Goal: Task Accomplishment & Management: Manage account settings

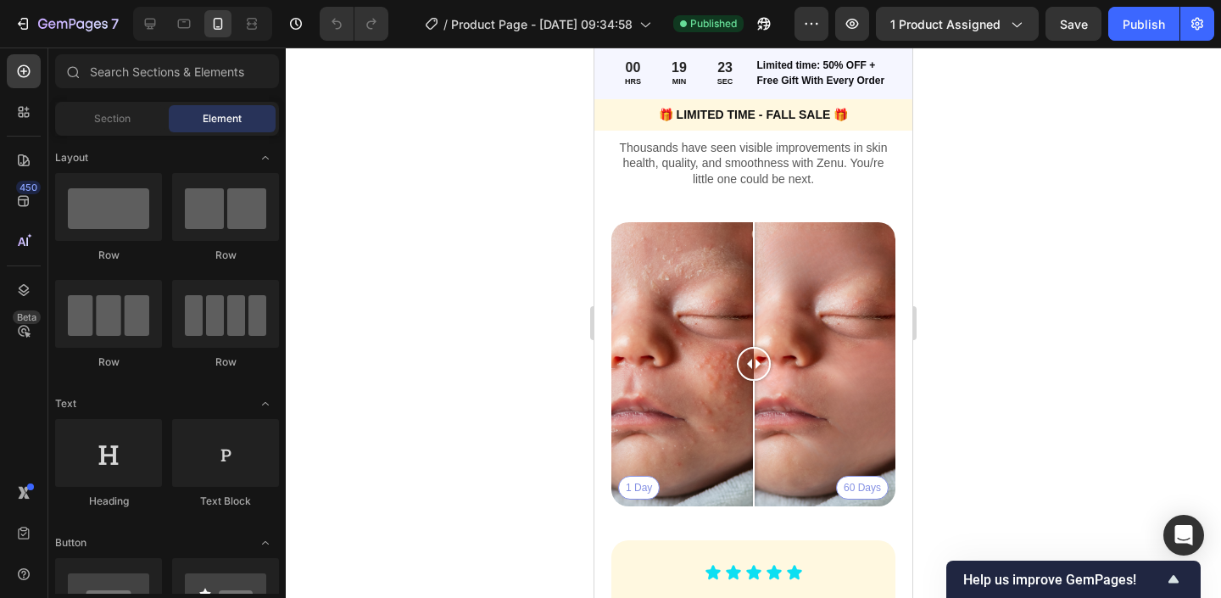
scroll to position [1233, 0]
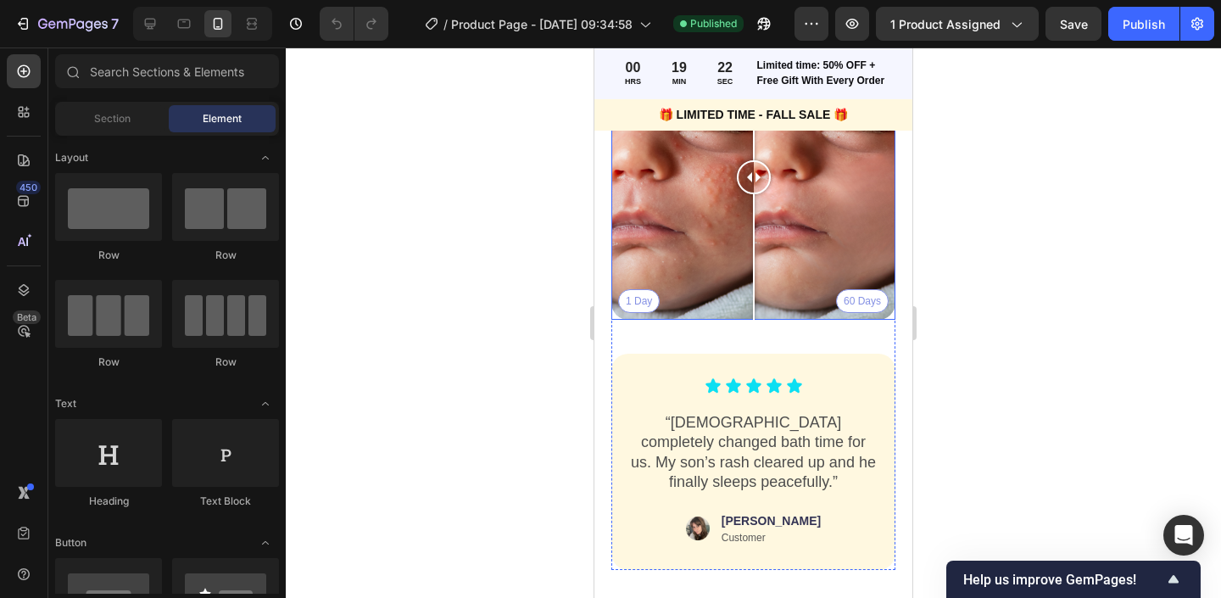
click at [870, 305] on div "1 Day 60 Days" at bounding box center [753, 178] width 284 height 284
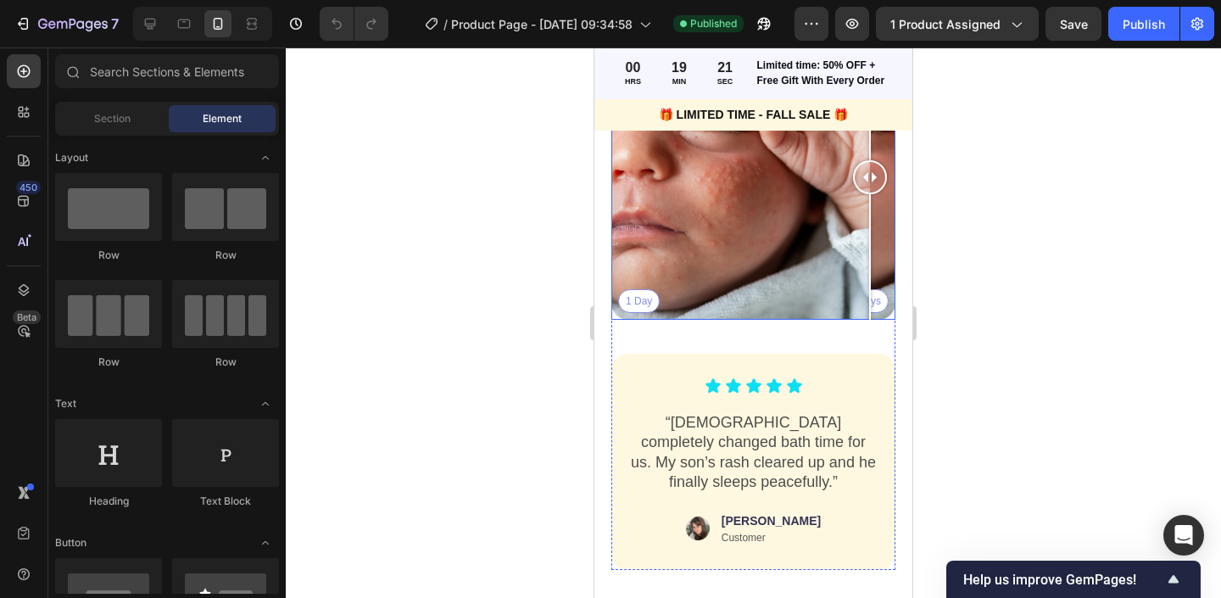
click at [882, 303] on div at bounding box center [870, 178] width 34 height 284
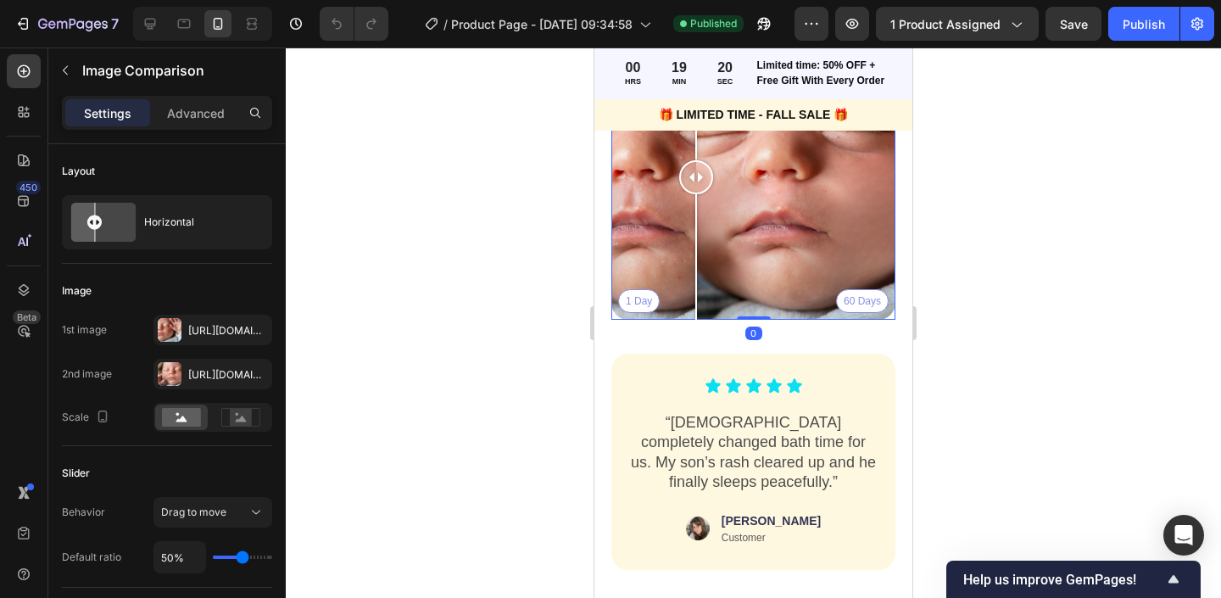
click at [696, 271] on div "1 Day 60 Days" at bounding box center [753, 178] width 284 height 284
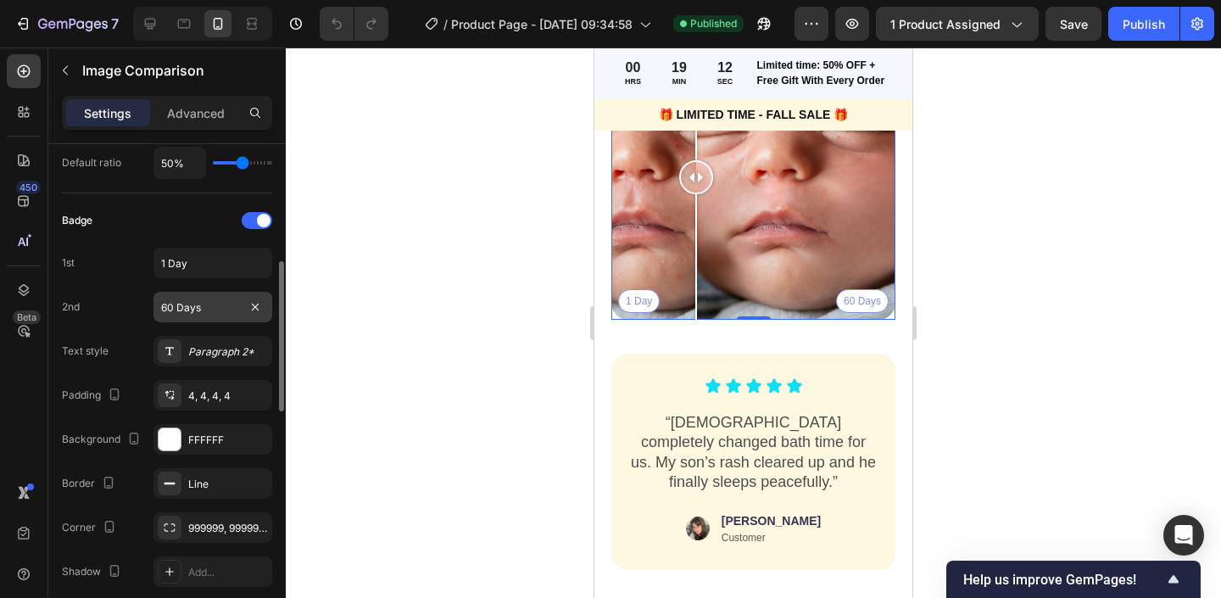
scroll to position [393, 0]
click at [172, 309] on input "60 Days" at bounding box center [212, 308] width 119 height 31
click at [165, 308] on input "60 Days" at bounding box center [212, 308] width 119 height 31
type input "30 Days"
click at [415, 284] on div at bounding box center [753, 322] width 935 height 550
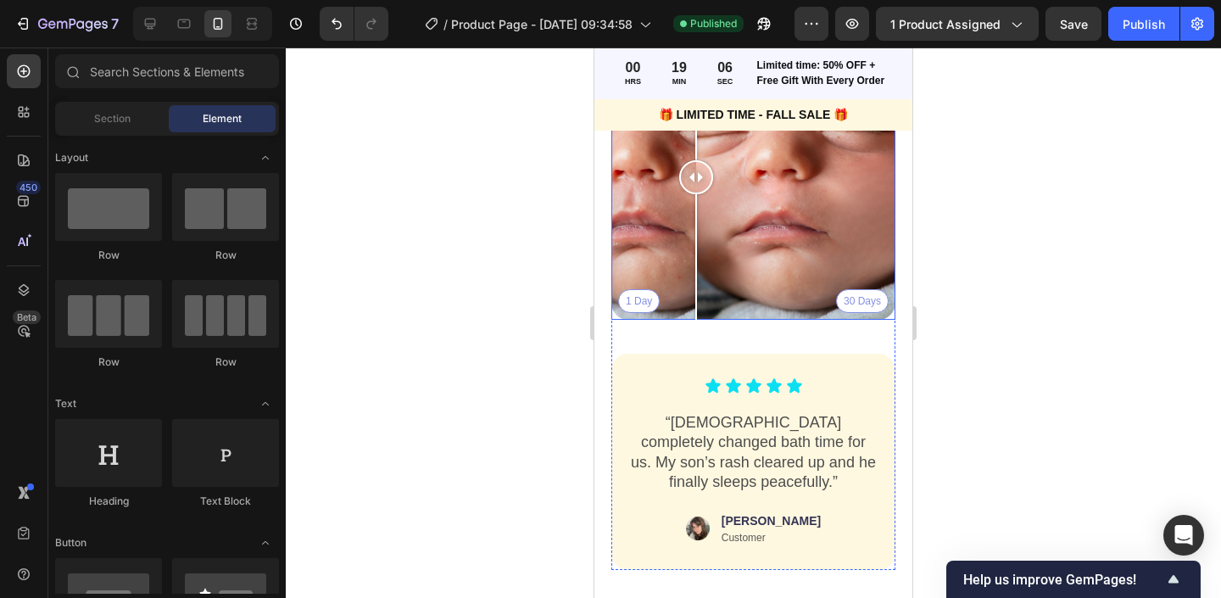
scroll to position [1144, 0]
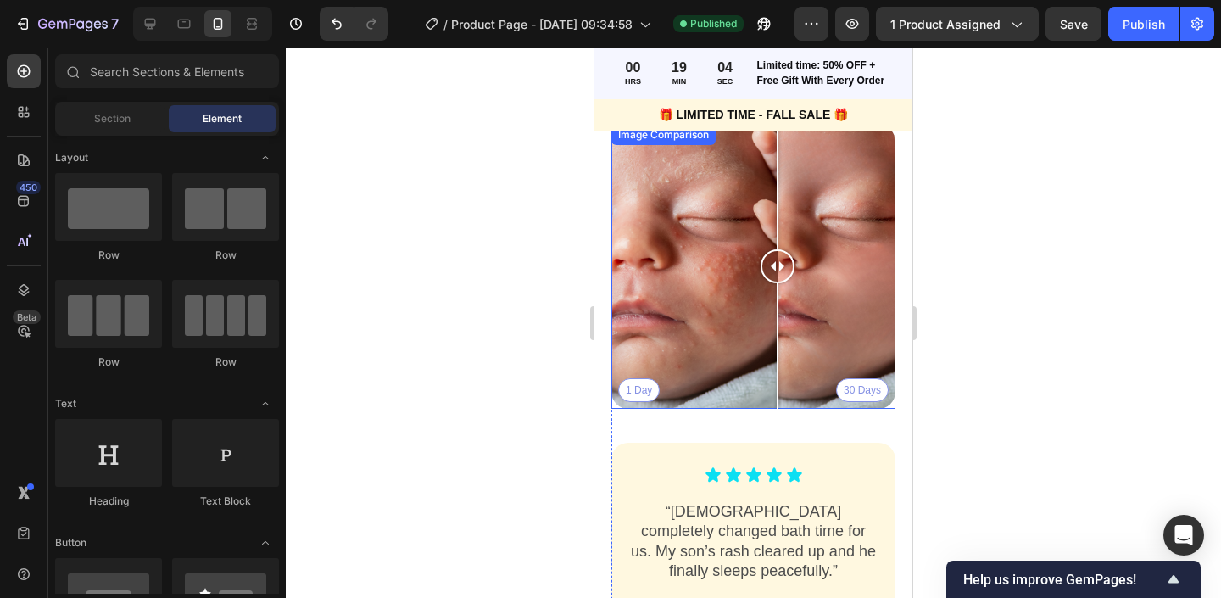
drag, startPoint x: 695, startPoint y: 259, endPoint x: 776, endPoint y: 253, distance: 80.8
click at [776, 253] on div at bounding box center [777, 266] width 34 height 34
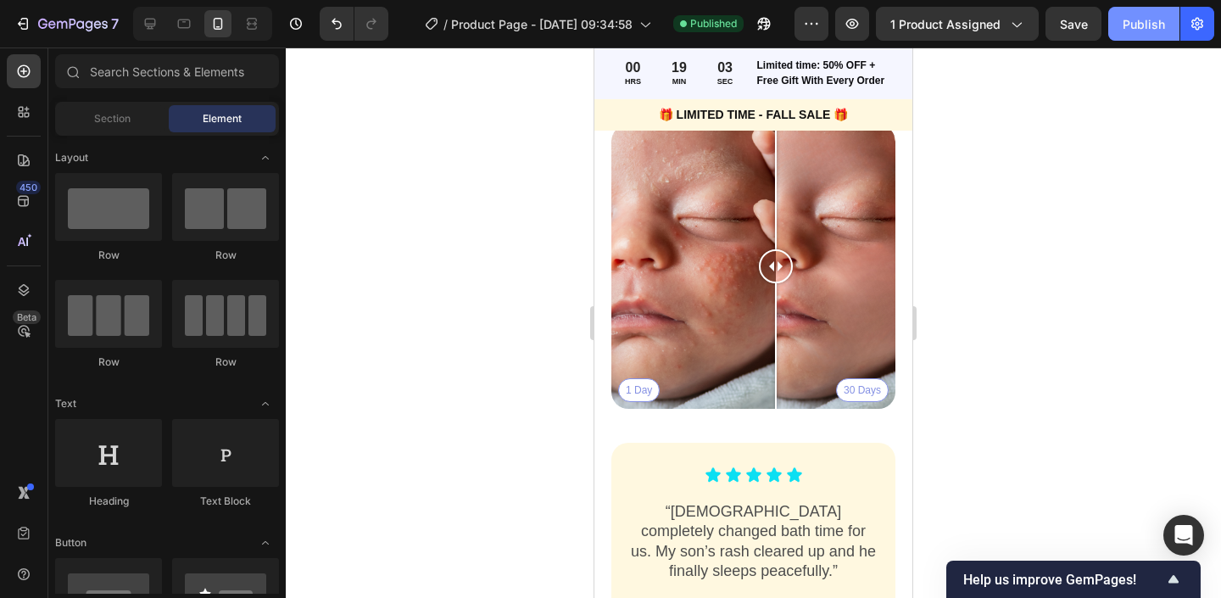
click at [1137, 14] on button "Publish" at bounding box center [1143, 24] width 71 height 34
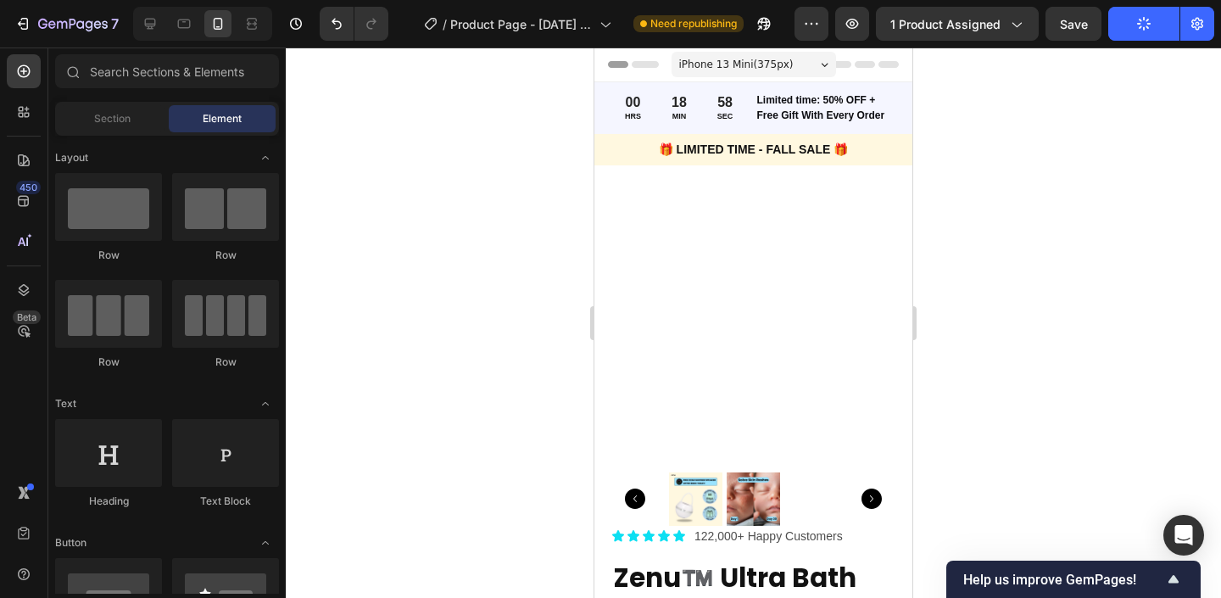
scroll to position [144, 0]
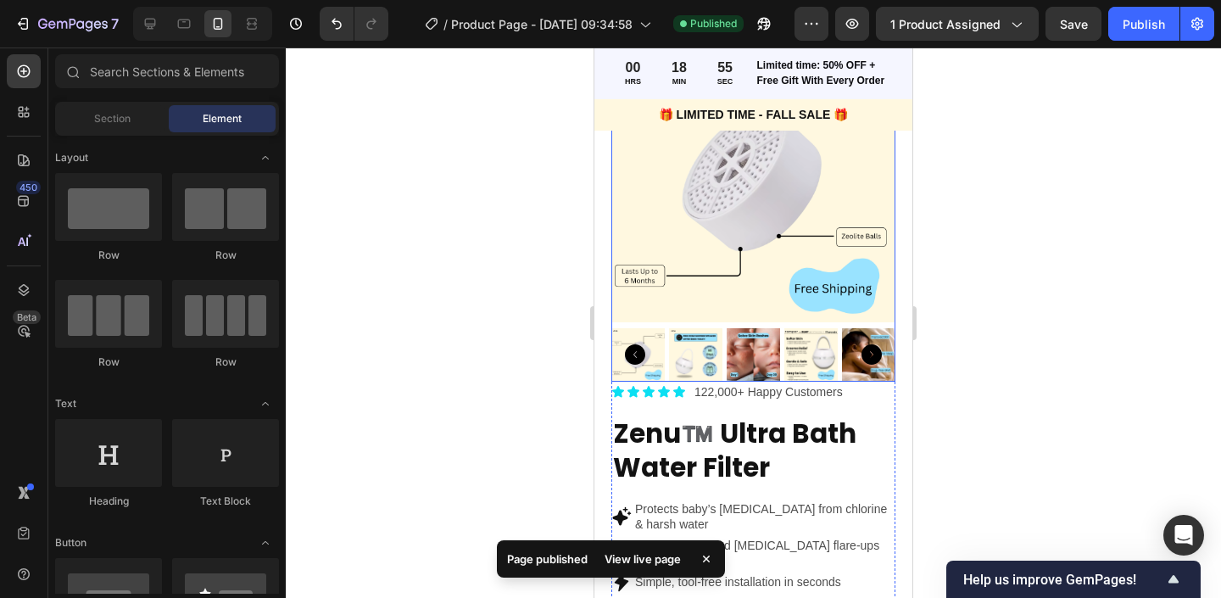
click at [870, 356] on icon "Carousel Next Arrow" at bounding box center [871, 354] width 20 height 20
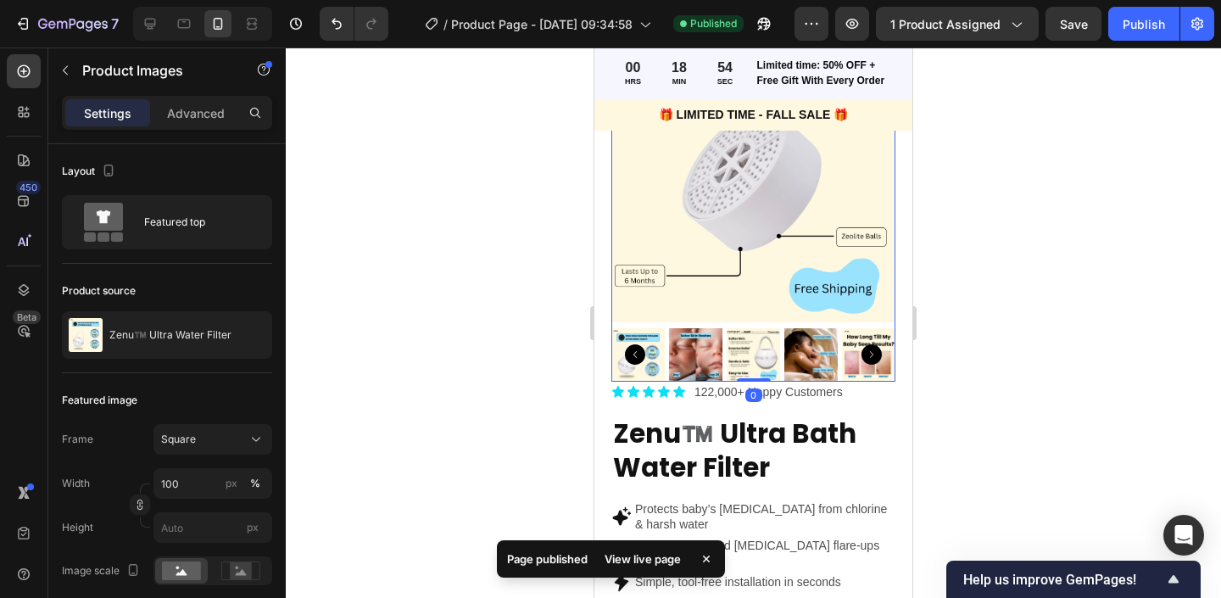
click at [699, 355] on img at bounding box center [695, 354] width 53 height 53
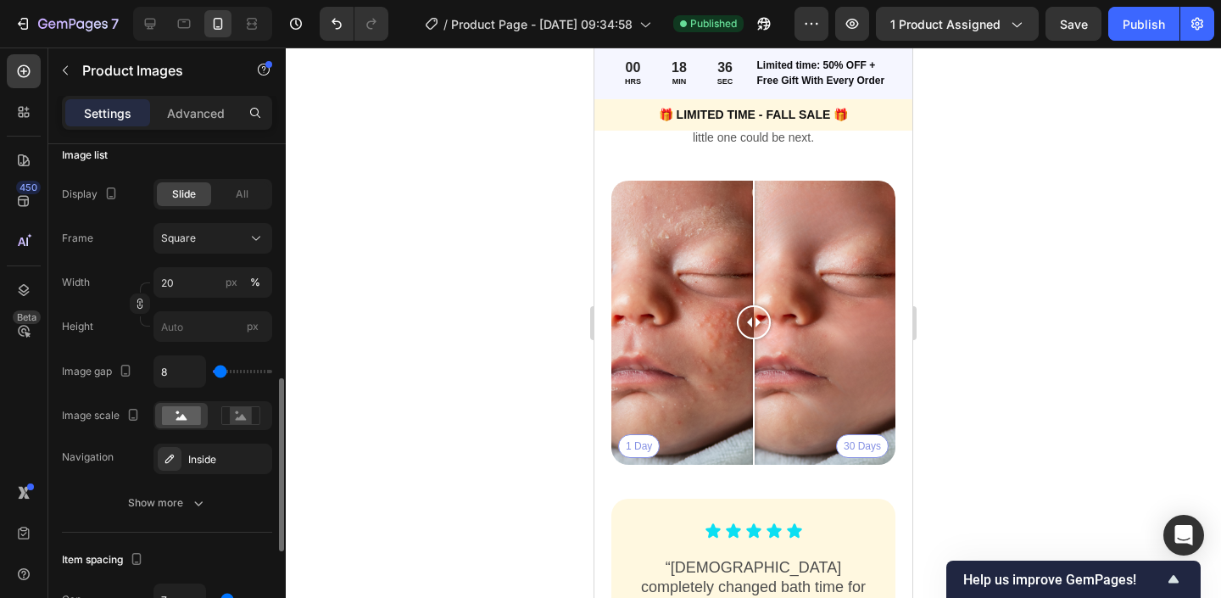
scroll to position [508, 0]
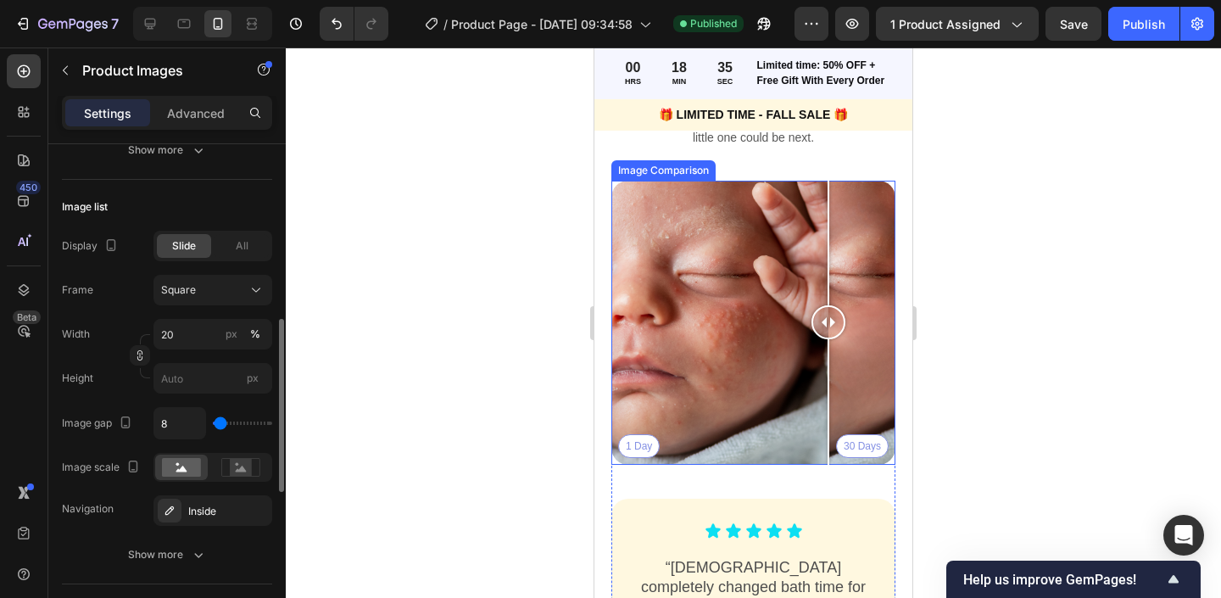
click at [828, 441] on div "1 Day 30 Days" at bounding box center [753, 323] width 284 height 284
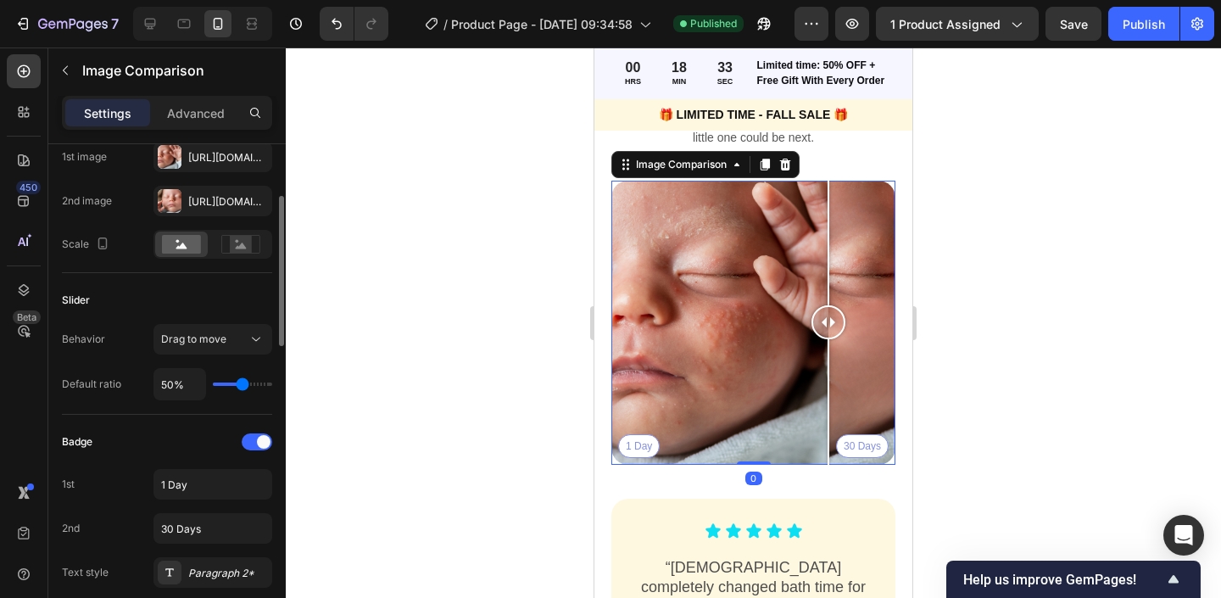
scroll to position [208, 0]
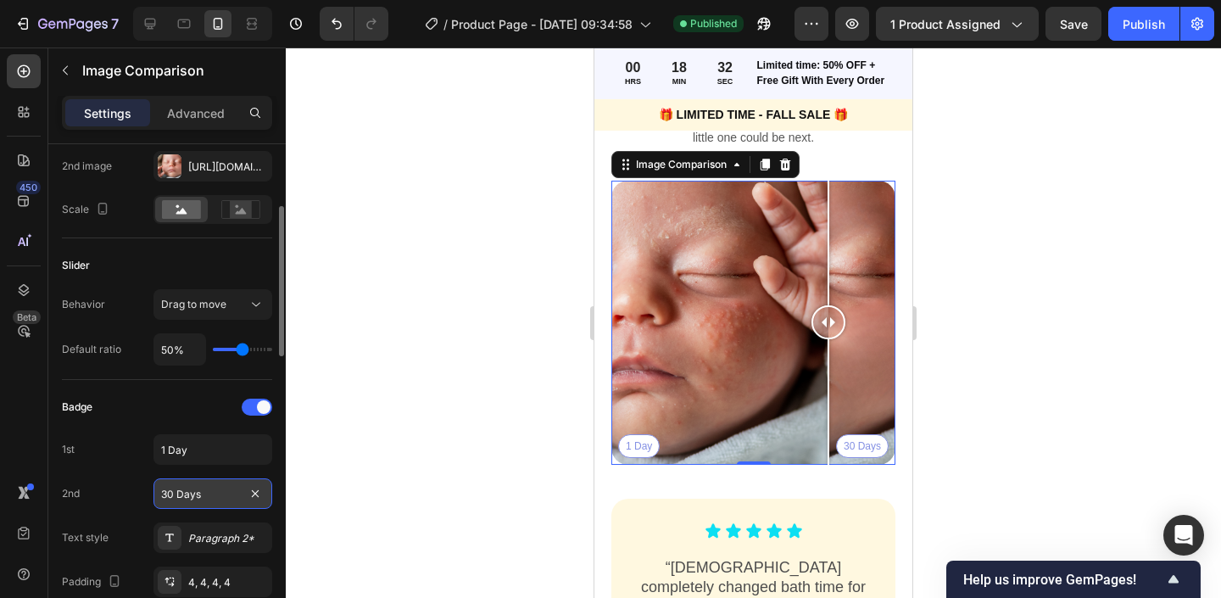
click at [167, 496] on input "30 Days" at bounding box center [212, 493] width 119 height 31
click at [164, 498] on input "30 Days" at bounding box center [212, 493] width 119 height 31
type input "45 Days"
click at [516, 351] on div at bounding box center [753, 322] width 935 height 550
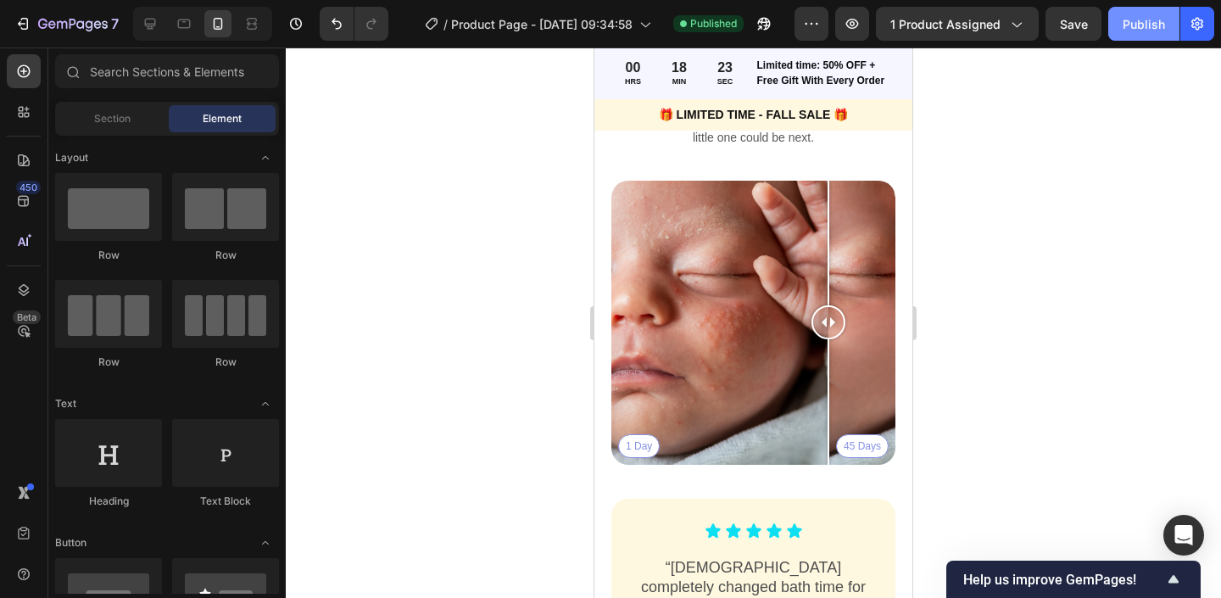
click at [1138, 29] on div "Publish" at bounding box center [1143, 24] width 42 height 18
